Goal: Check status: Check status

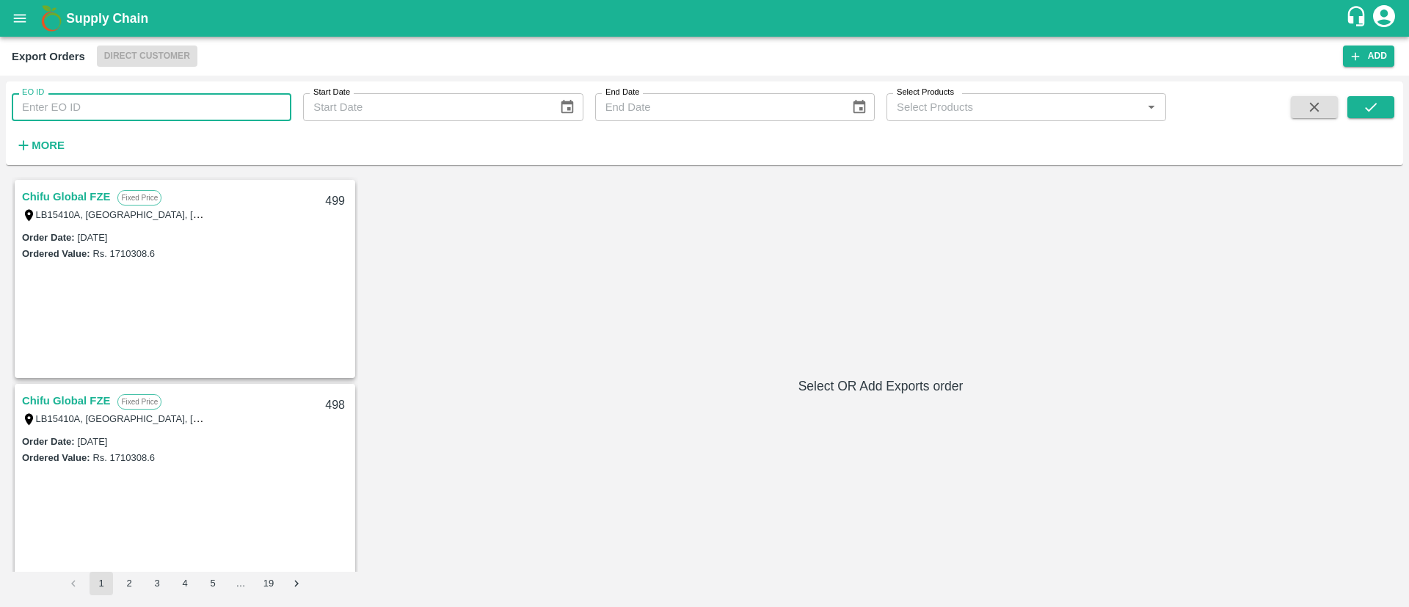
click at [98, 113] on input "EO ID" at bounding box center [152, 107] width 280 height 28
paste input "487"
type input "487"
click at [1369, 109] on icon "submit" at bounding box center [1371, 107] width 12 height 9
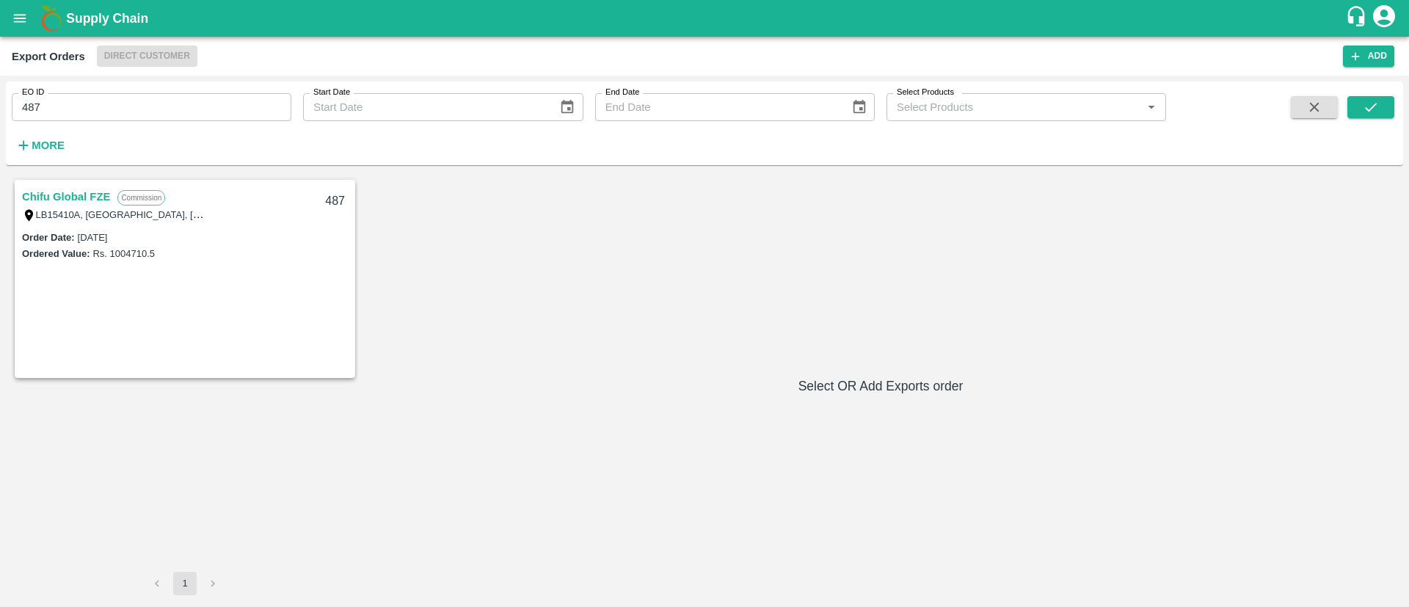
click at [58, 200] on link "Chifu Global FZE" at bounding box center [66, 196] width 88 height 19
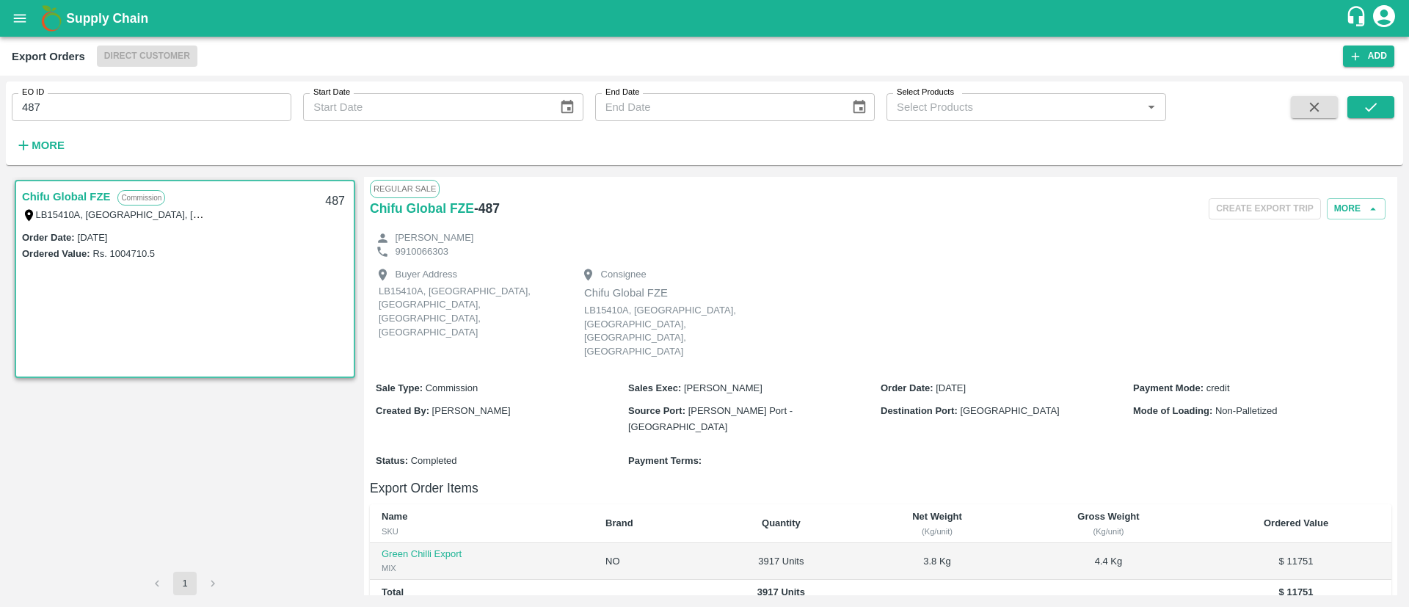
scroll to position [218, 0]
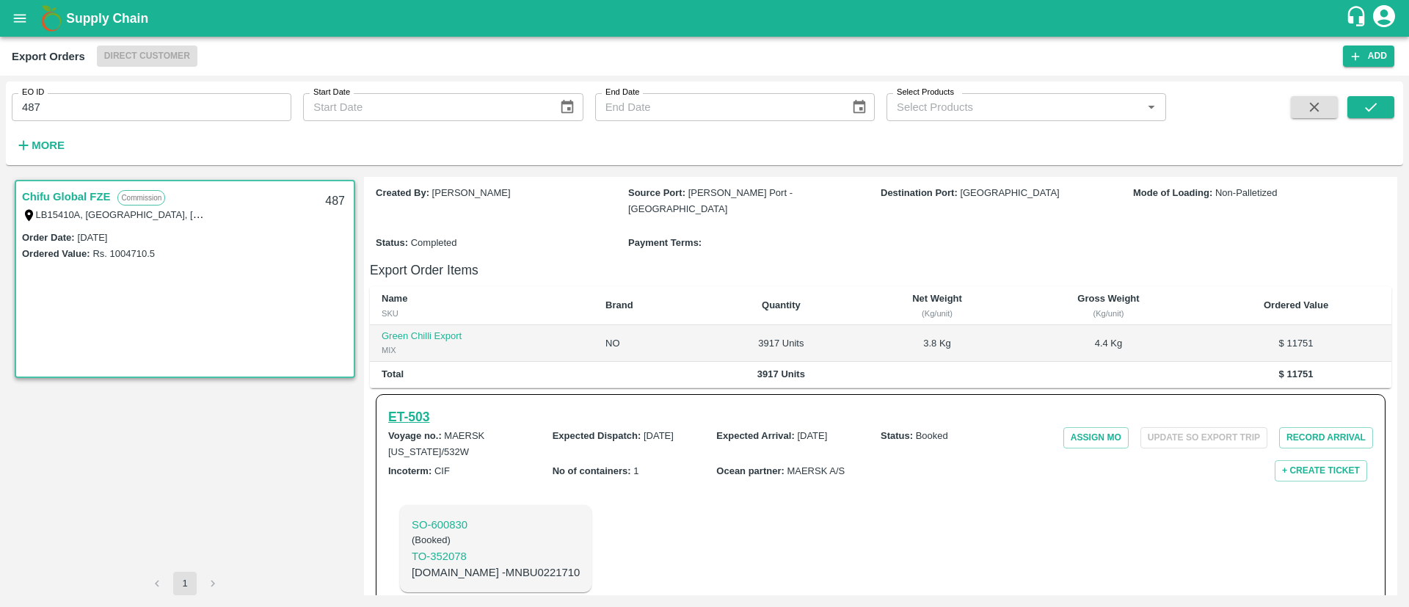
click at [412, 407] on h6 "ET- 503" at bounding box center [408, 417] width 41 height 21
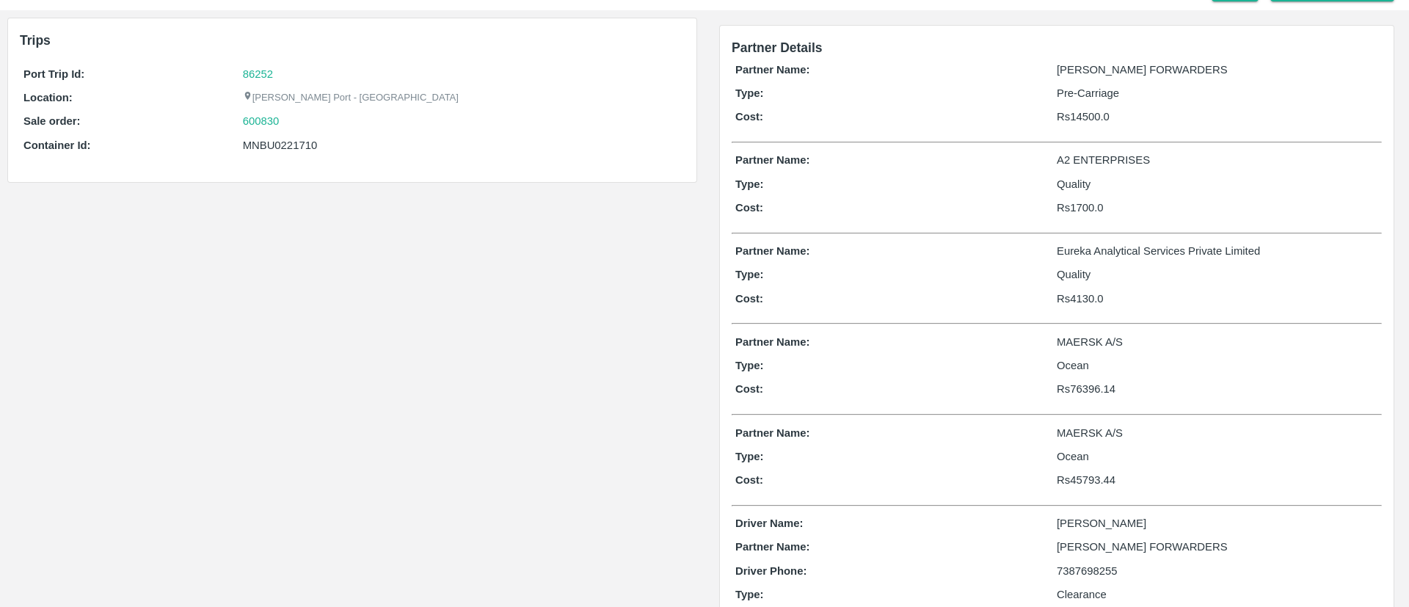
scroll to position [51, 0]
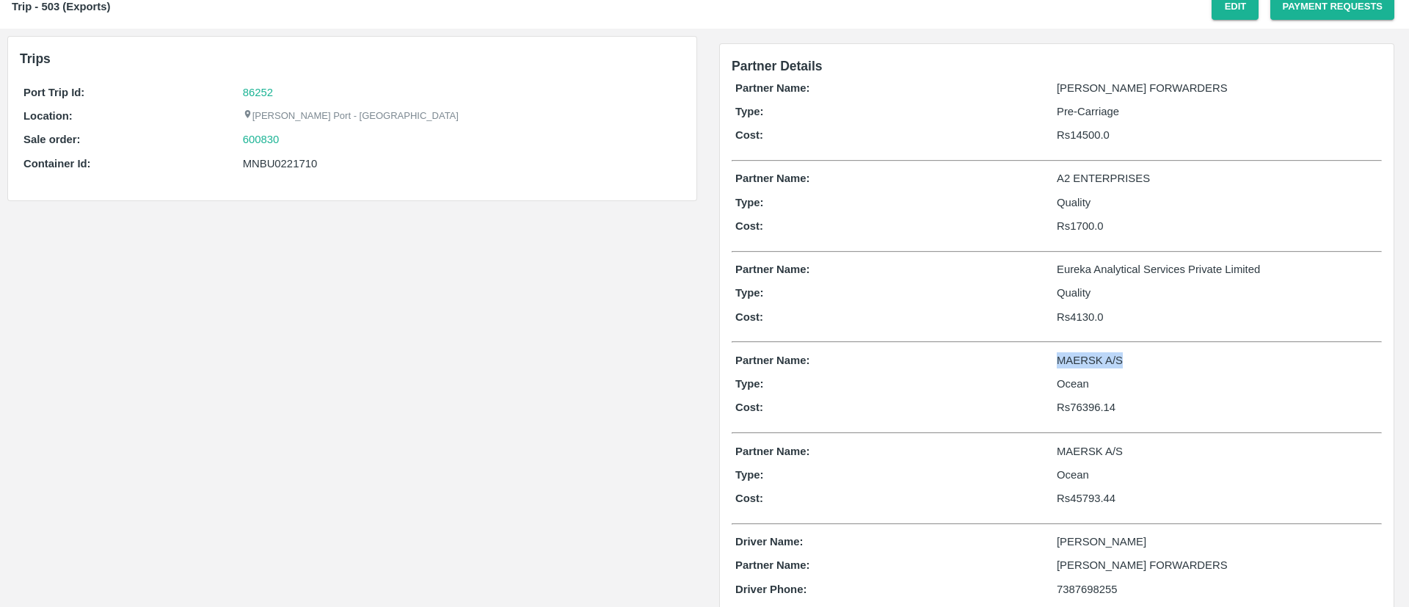
drag, startPoint x: 1045, startPoint y: 360, endPoint x: 1129, endPoint y: 365, distance: 83.8
click at [1129, 365] on div "Partner Name: MAERSK A/S" at bounding box center [1056, 360] width 643 height 16
copy div "MAERSK A/S"
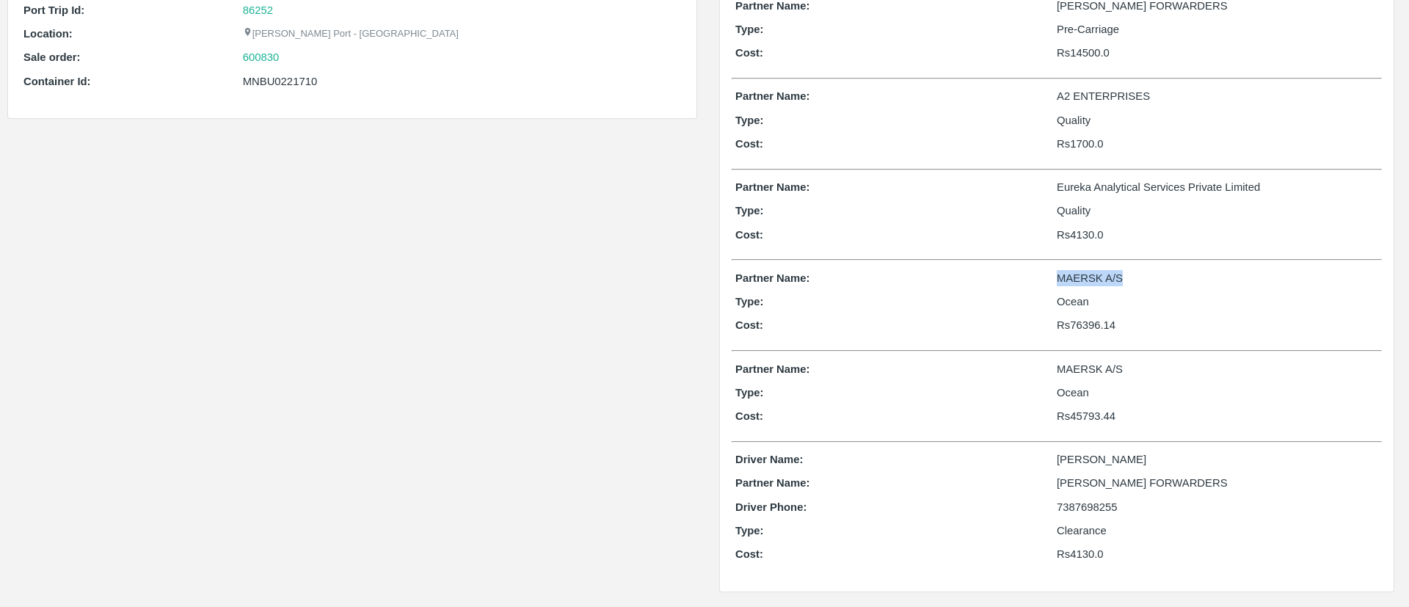
scroll to position [0, 0]
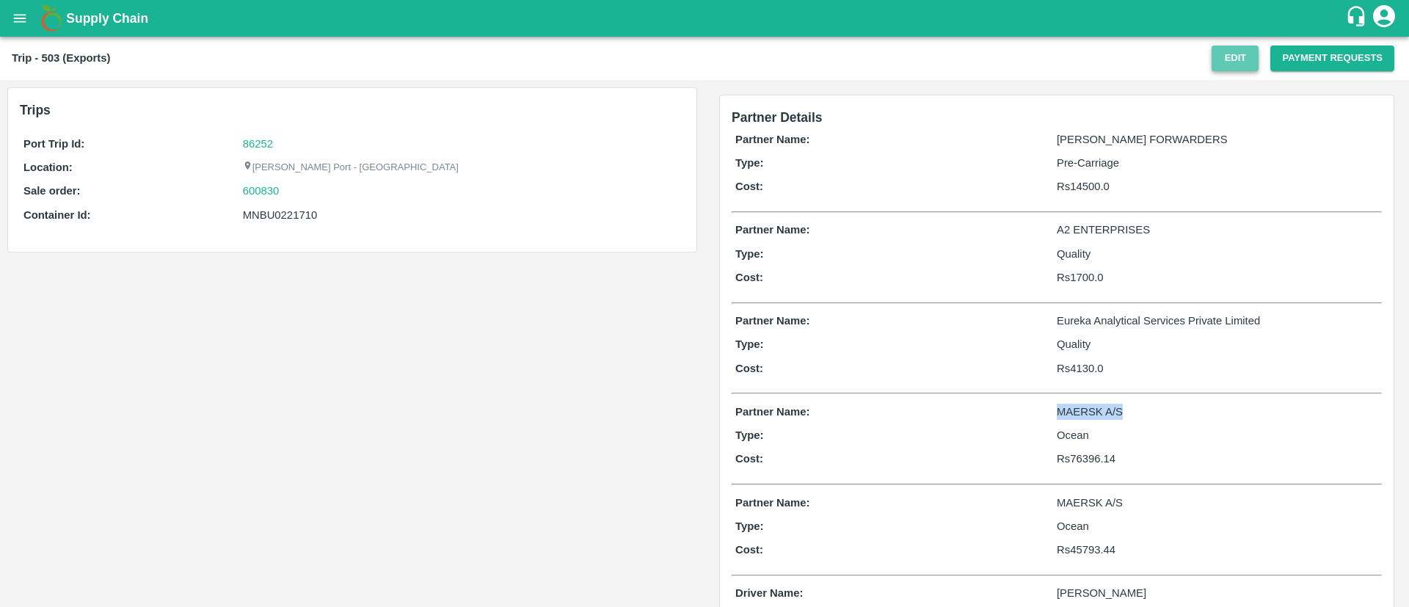
click at [1224, 54] on button "Edit" at bounding box center [1235, 59] width 47 height 26
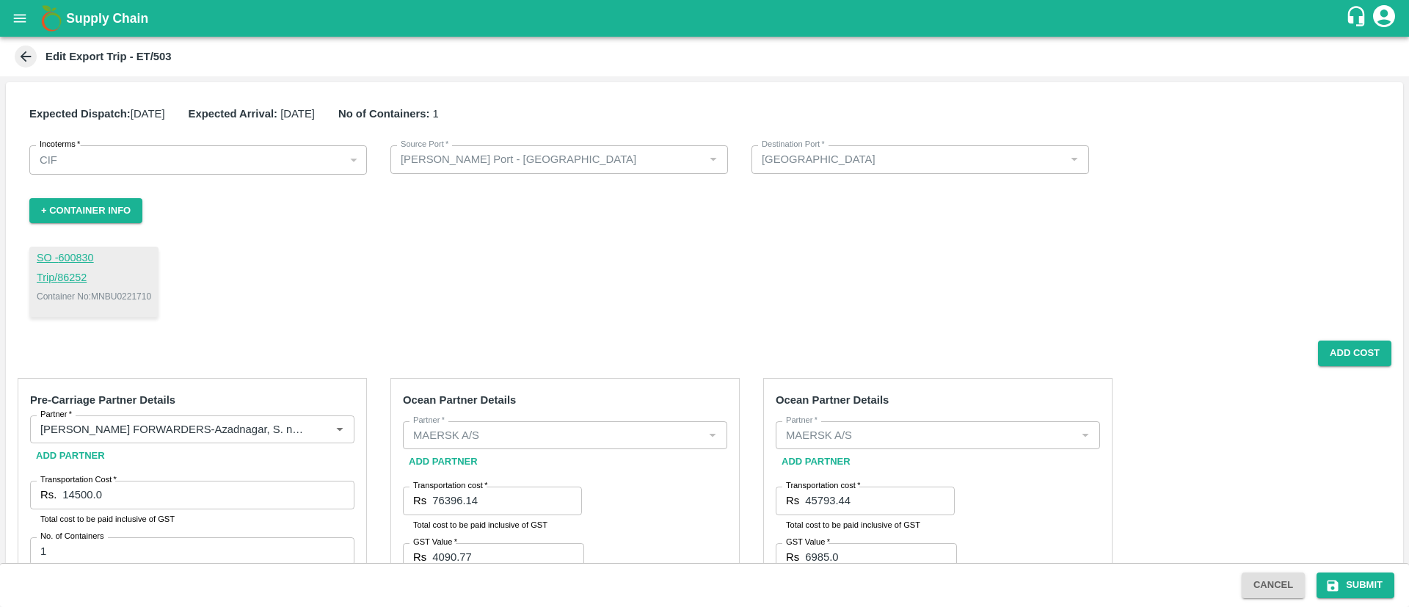
click at [21, 55] on icon at bounding box center [26, 56] width 16 height 16
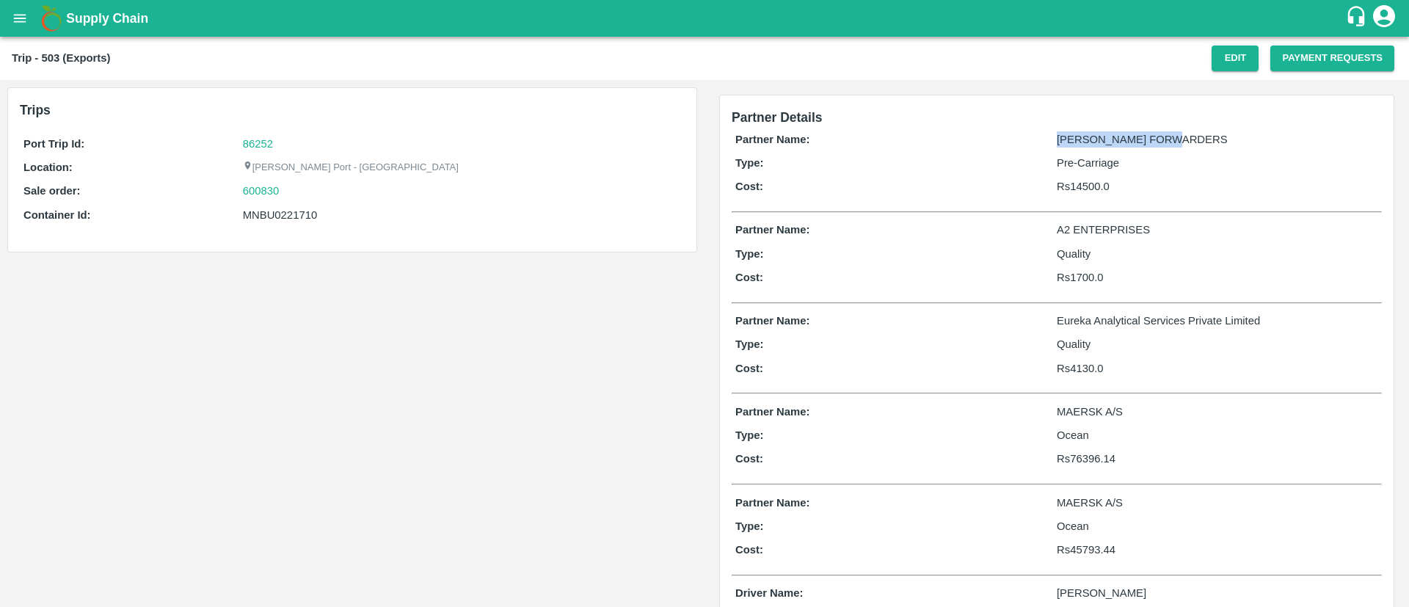
drag, startPoint x: 1049, startPoint y: 139, endPoint x: 1193, endPoint y: 134, distance: 143.2
click at [1193, 134] on div "Partner Name: SHUBHAM FORWARDERS" at bounding box center [1056, 139] width 643 height 16
copy div "SHUBHAM FORWARDERS"
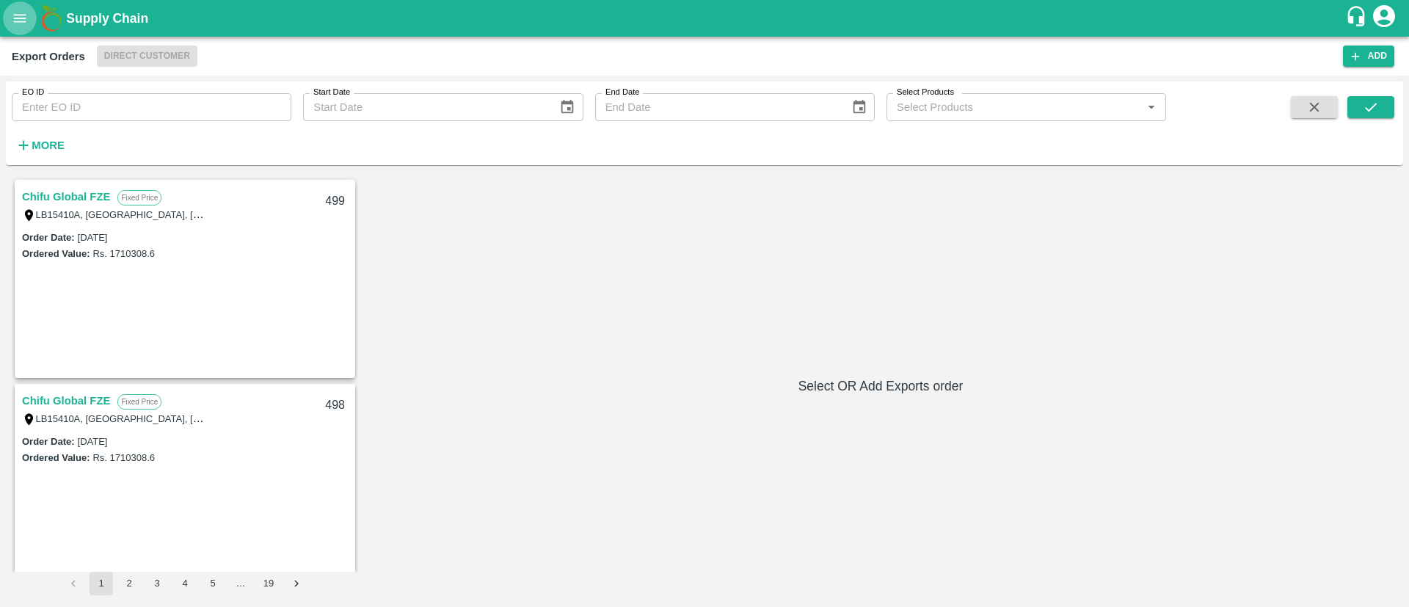
click at [29, 18] on button "open drawer" at bounding box center [20, 18] width 34 height 34
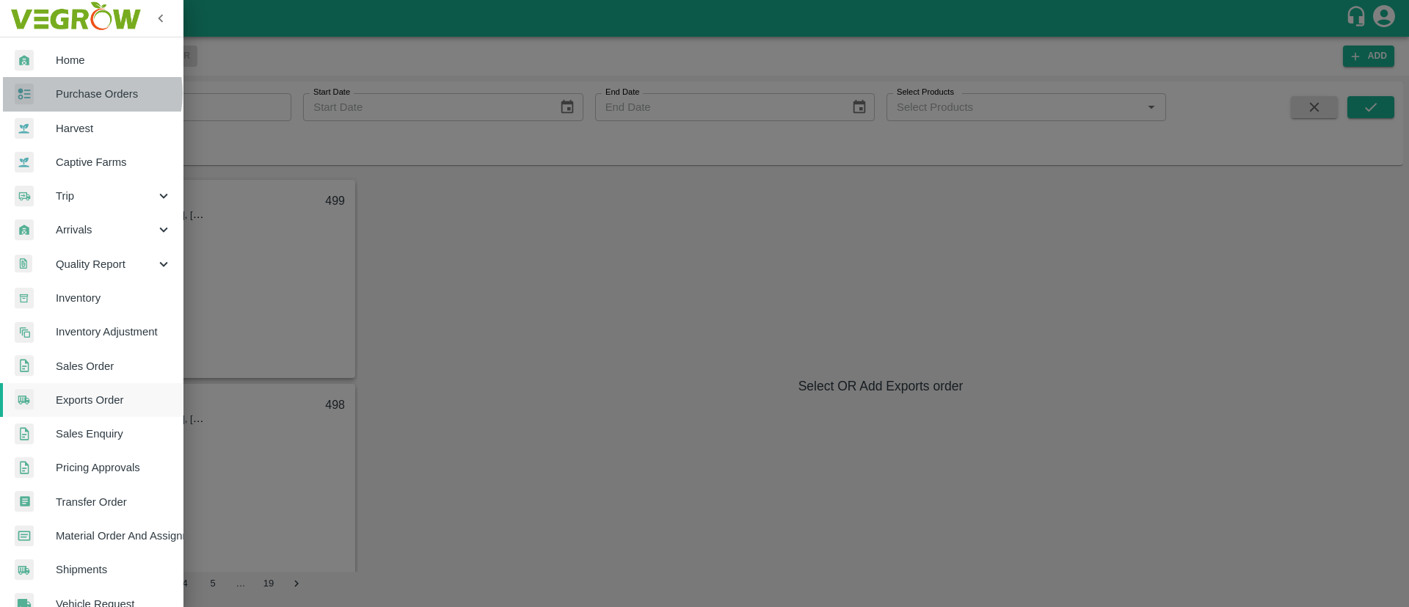
click at [77, 93] on span "Purchase Orders" at bounding box center [114, 94] width 116 height 16
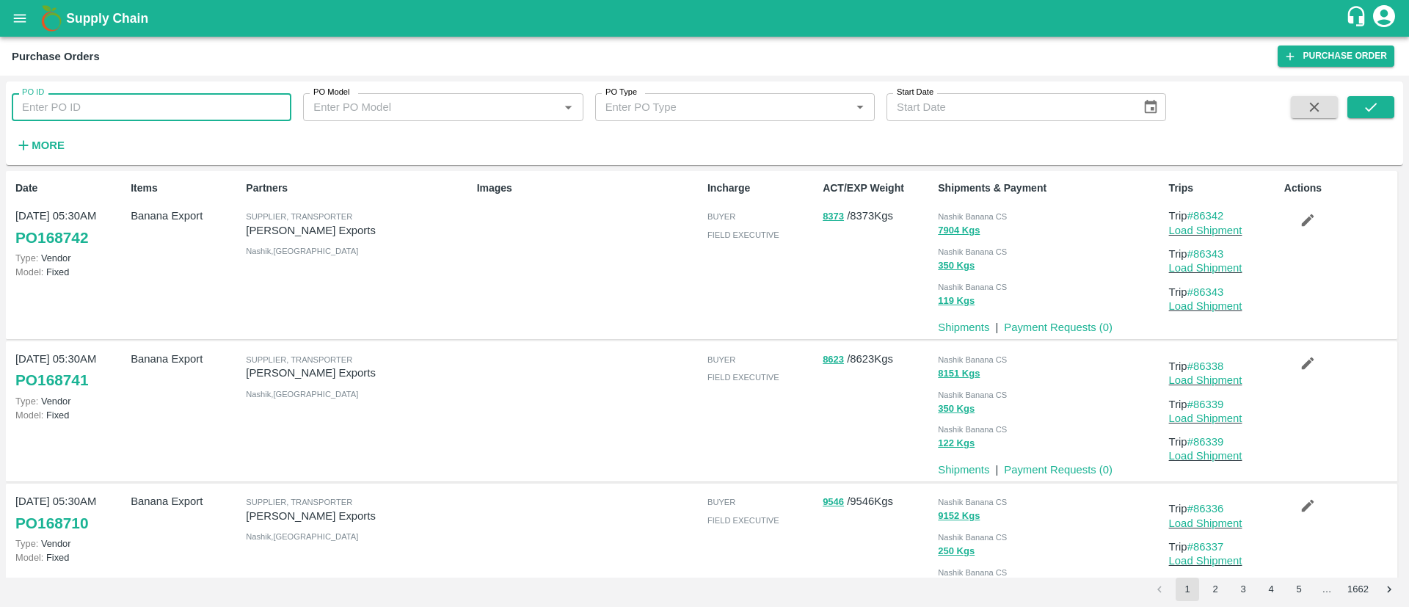
click at [114, 110] on input "PO ID" at bounding box center [152, 107] width 280 height 28
paste input "167444"
paste input "text"
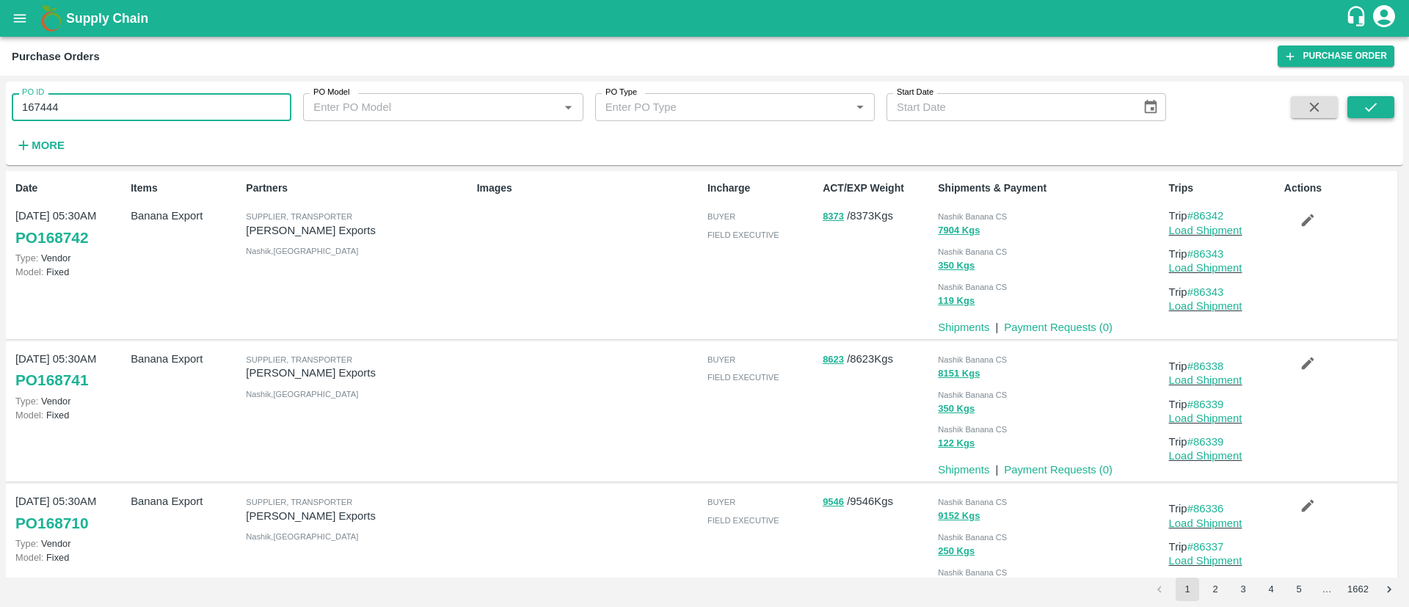
type input "167444"
click at [1394, 106] on button "submit" at bounding box center [1370, 107] width 47 height 22
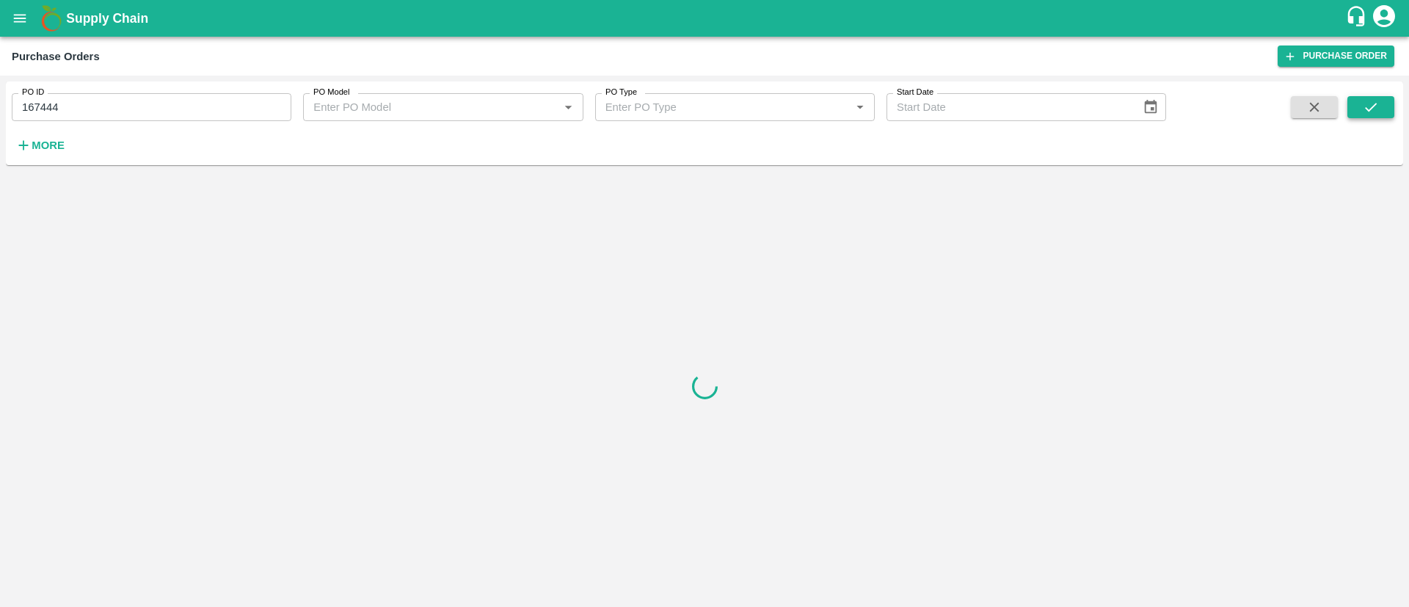
click at [1394, 106] on button "submit" at bounding box center [1370, 107] width 47 height 22
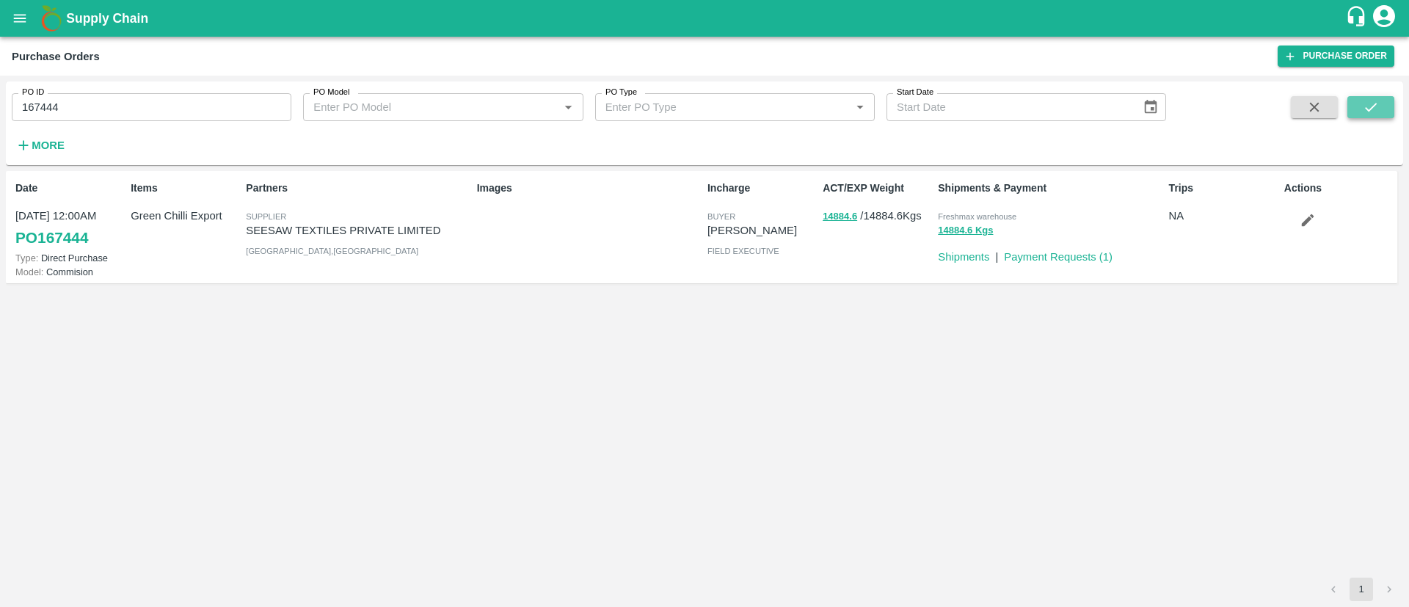
click at [1394, 106] on button "submit" at bounding box center [1370, 107] width 47 height 22
click at [40, 244] on link "PO 167444" at bounding box center [51, 238] width 73 height 26
